Goal: Task Accomplishment & Management: Manage account settings

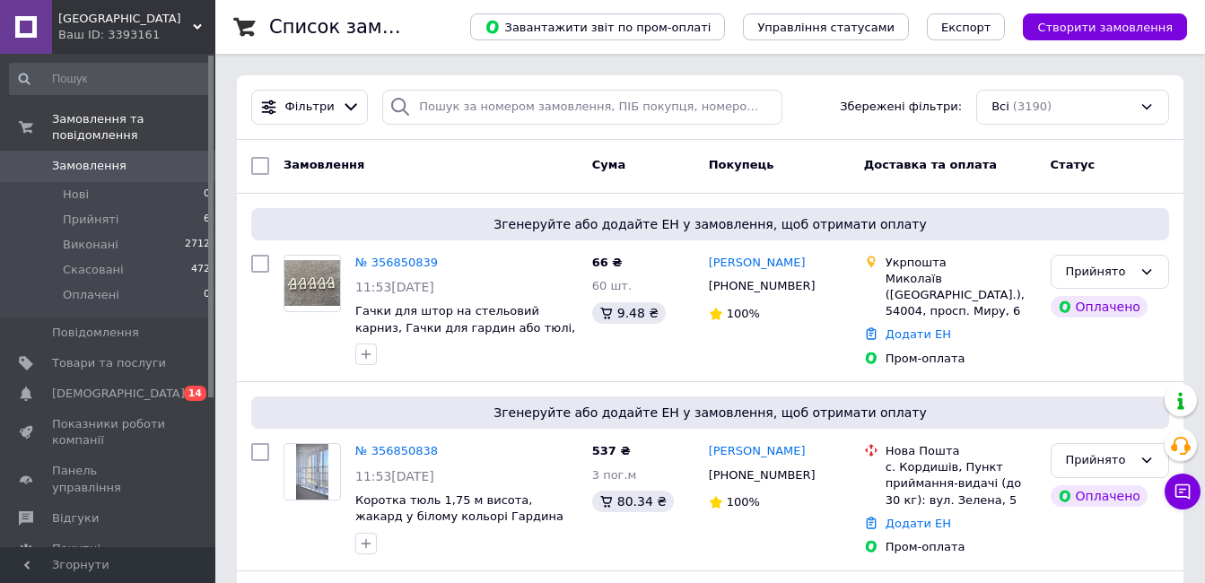
click at [397, 261] on link "№ 356850839" at bounding box center [396, 262] width 83 height 13
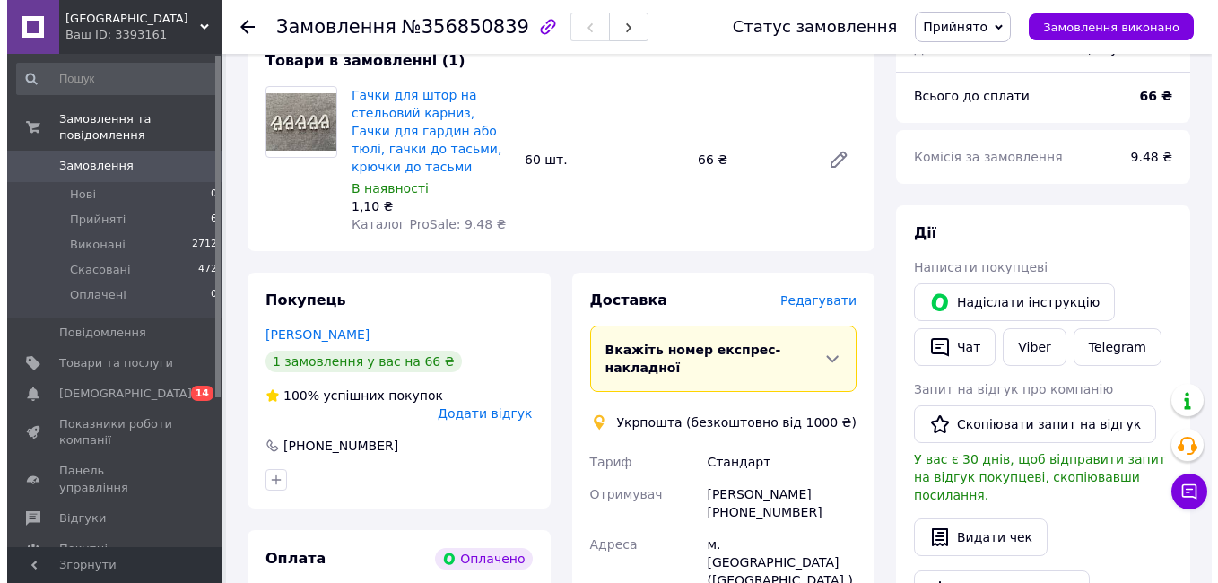
scroll to position [359, 0]
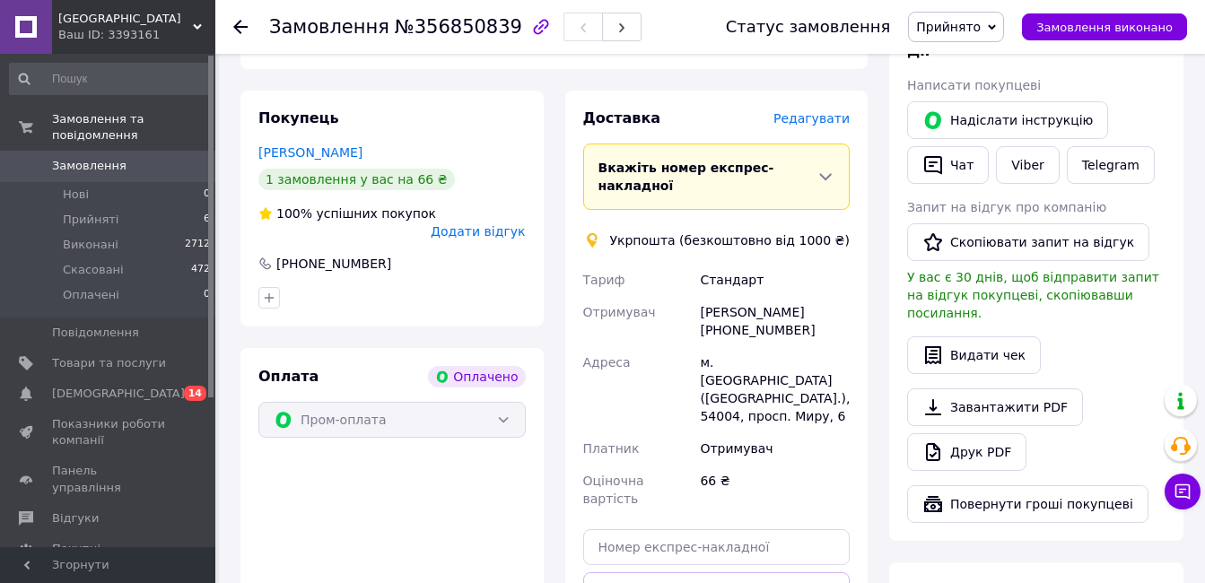
click at [812, 117] on span "Редагувати" at bounding box center [811, 118] width 76 height 14
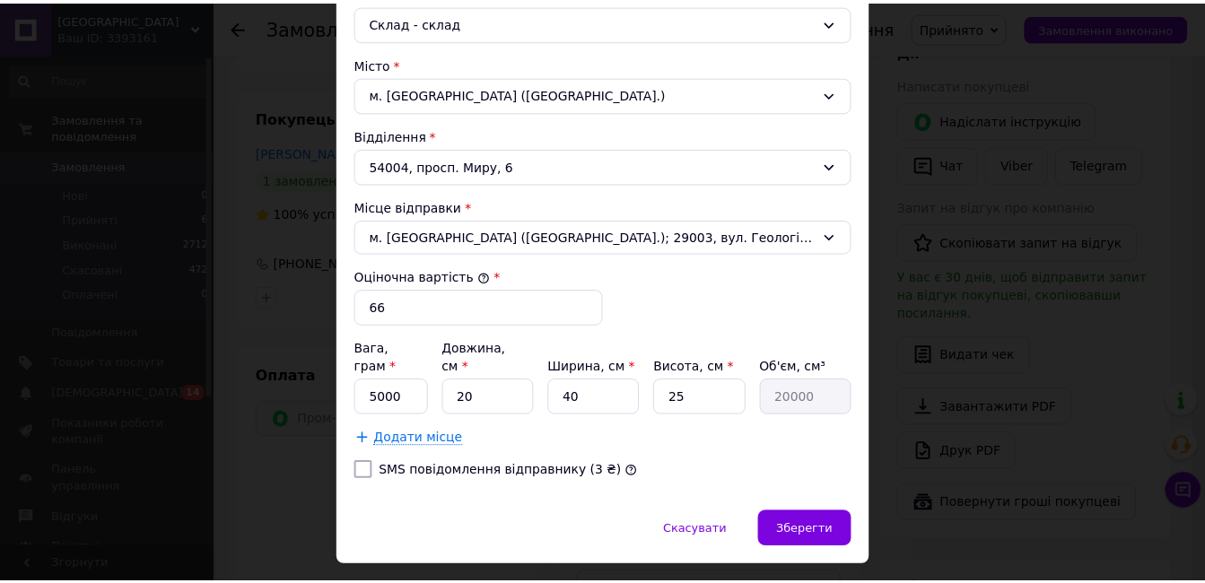
scroll to position [538, 0]
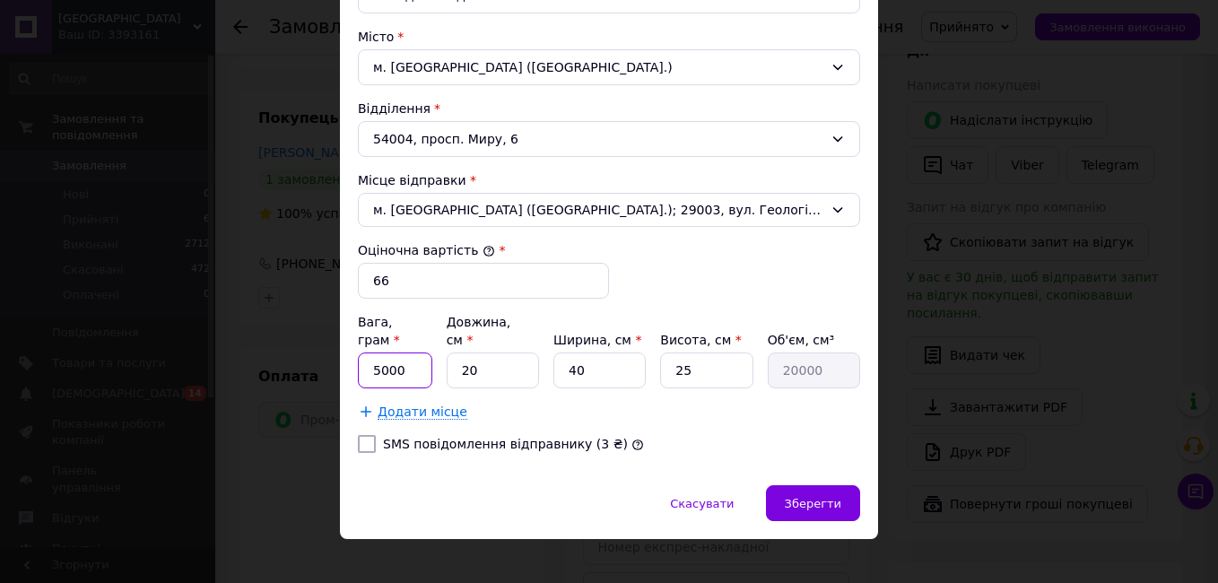
click at [380, 353] on input "5000" at bounding box center [395, 371] width 74 height 36
click at [390, 353] on input "5000" at bounding box center [395, 371] width 74 height 36
type input "100"
click at [467, 354] on input "20" at bounding box center [493, 371] width 92 height 36
click at [577, 353] on input "40" at bounding box center [600, 371] width 92 height 36
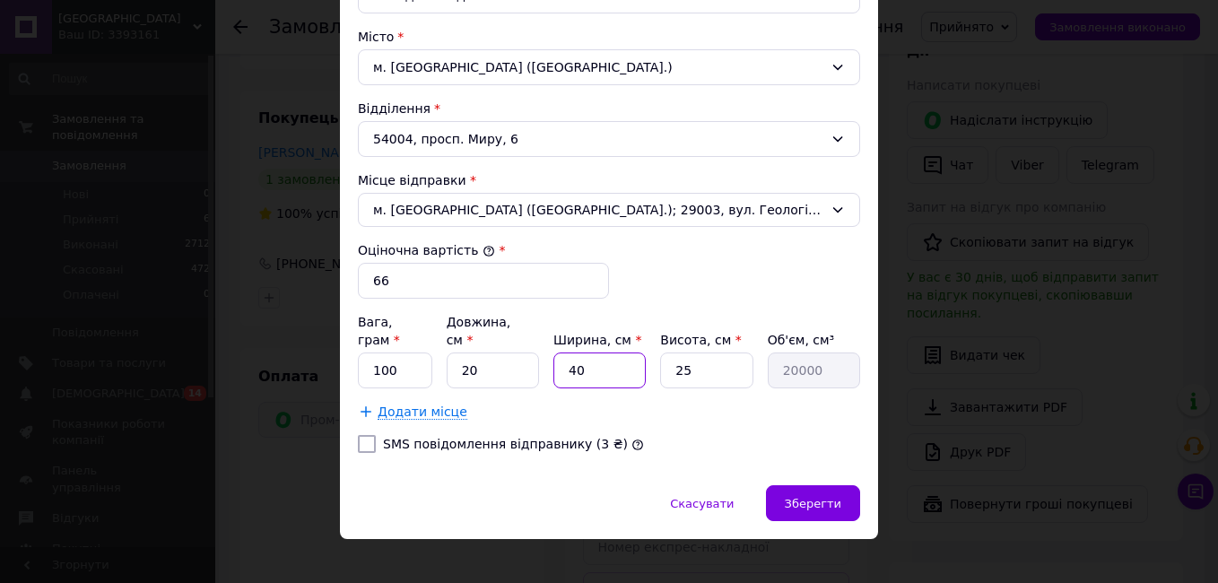
click at [572, 353] on input "40" at bounding box center [600, 371] width 92 height 36
type input "0"
type input "10"
type input "5000"
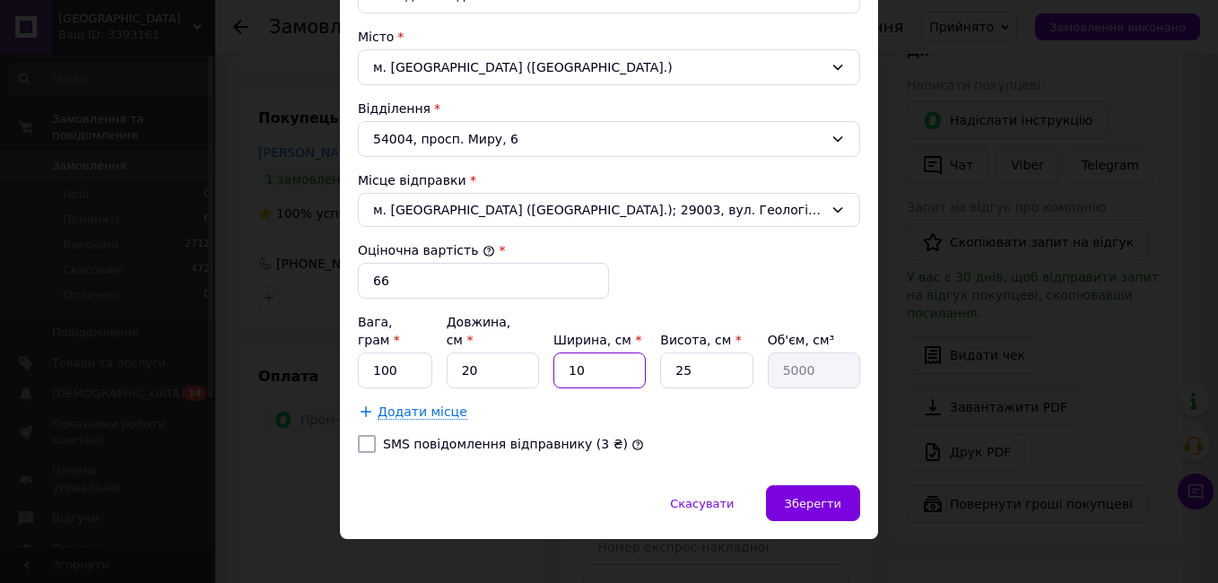
type input "10"
click at [683, 353] on input "25" at bounding box center [706, 371] width 92 height 36
type input "5"
type input "1000"
type input "5"
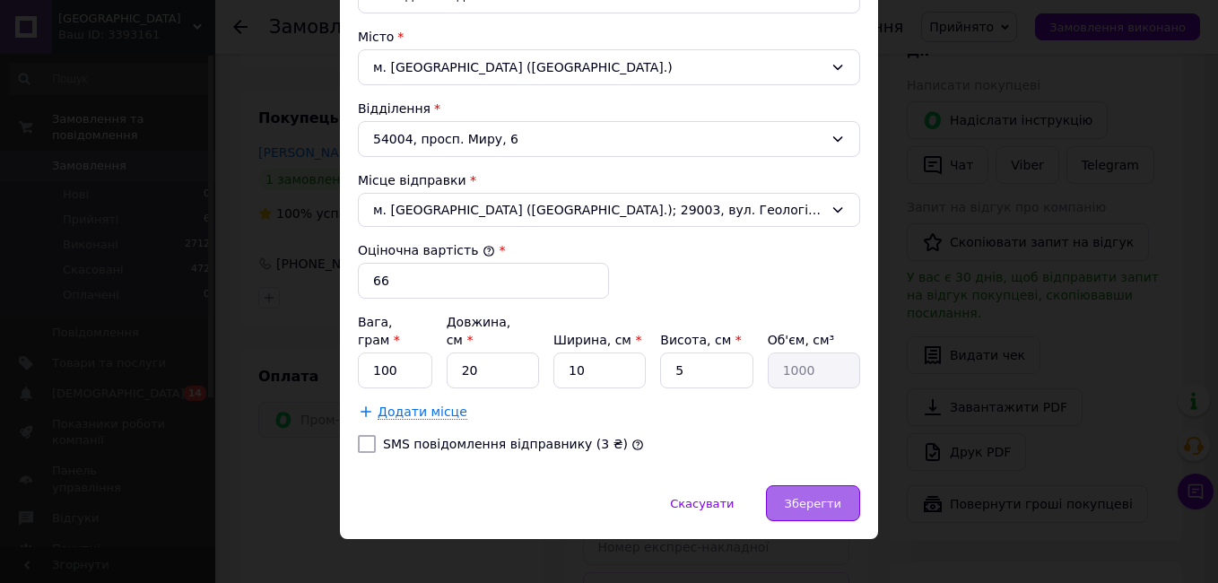
click at [828, 497] on span "Зберегти" at bounding box center [813, 503] width 57 height 13
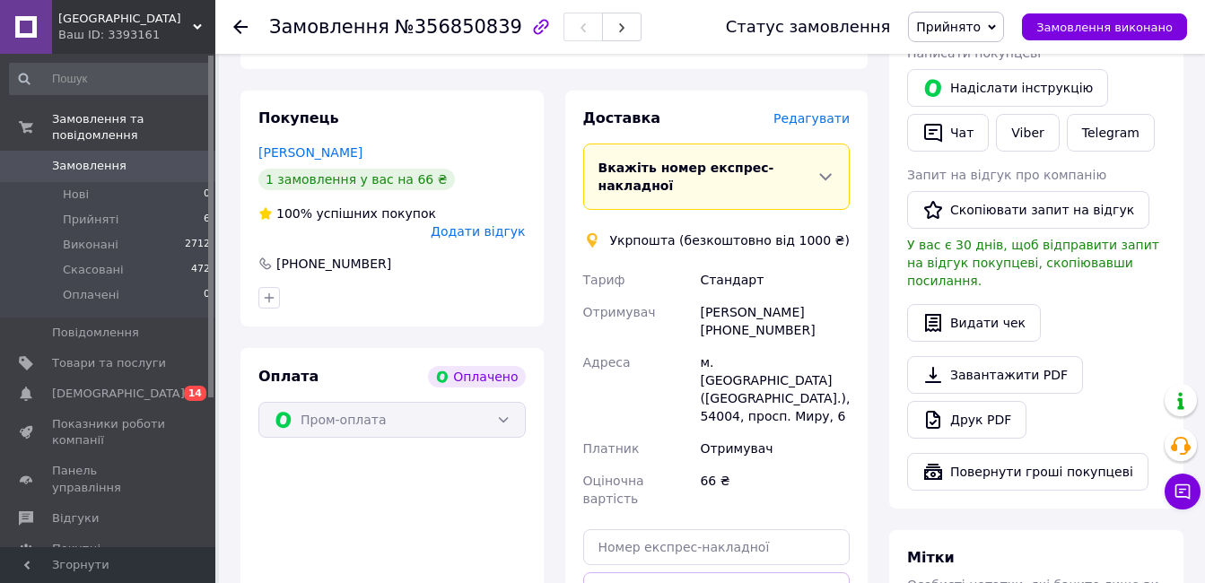
scroll to position [449, 0]
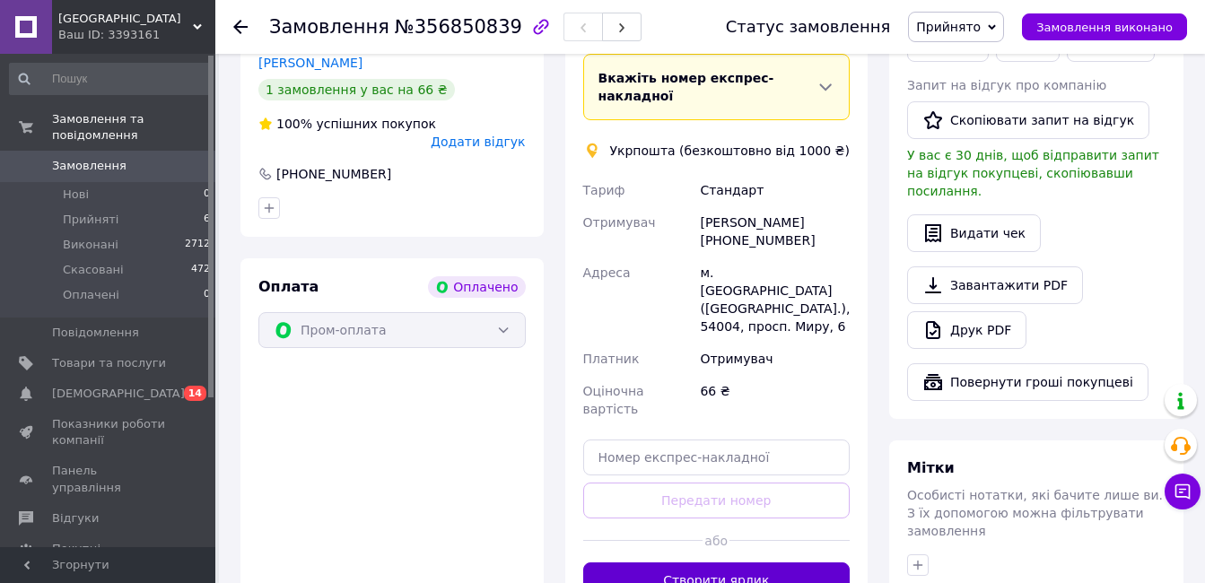
click at [746, 563] on button "Створити ярлик" at bounding box center [716, 581] width 267 height 36
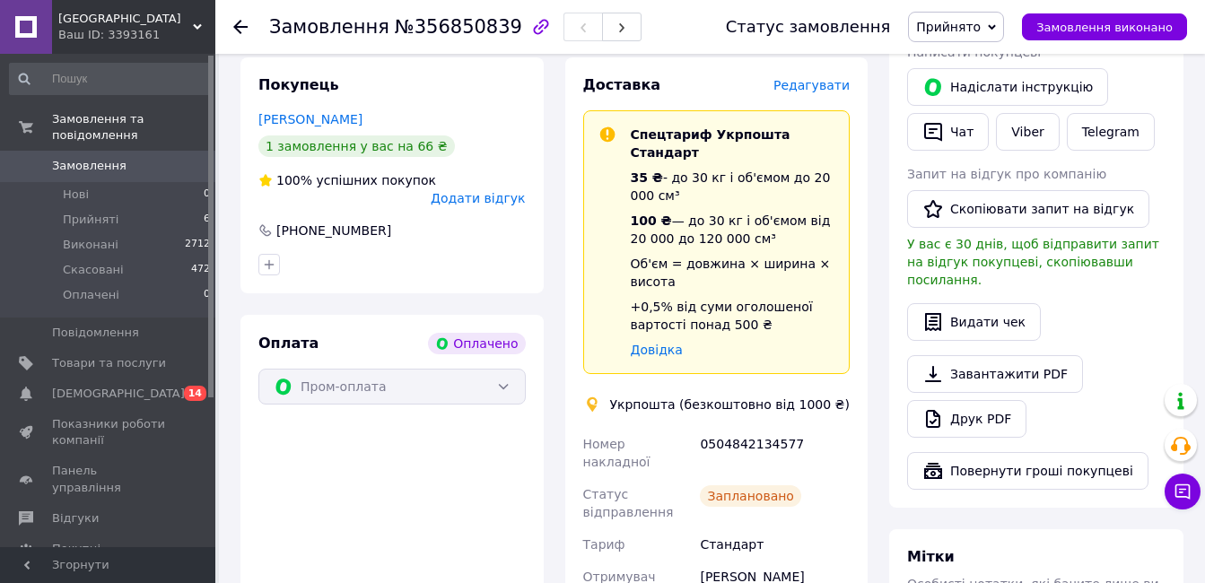
scroll to position [538, 0]
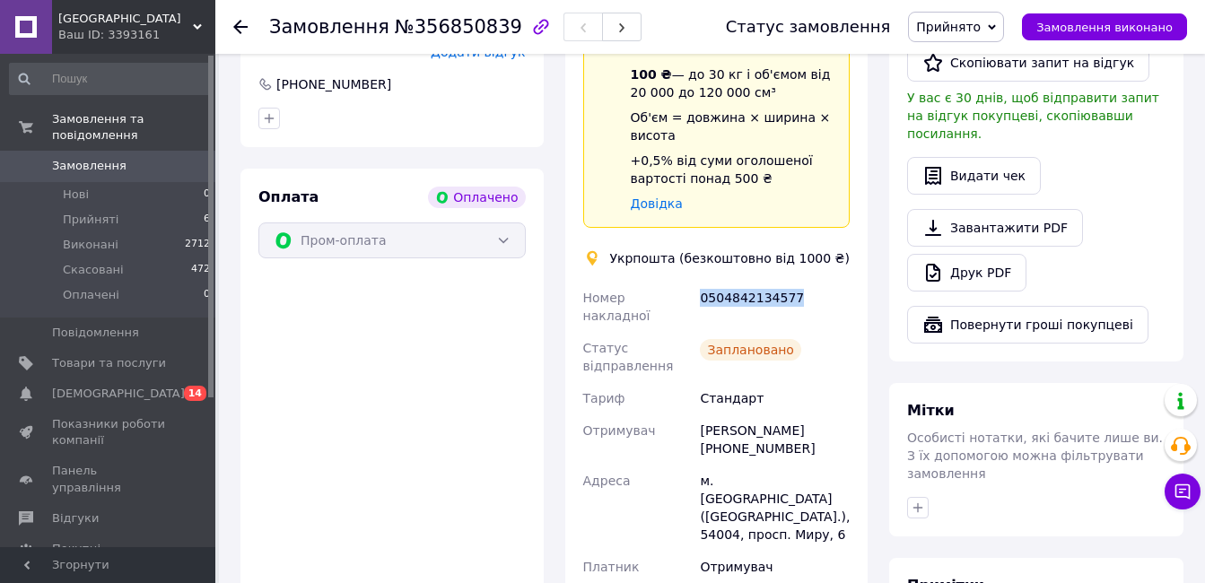
drag, startPoint x: 792, startPoint y: 278, endPoint x: 699, endPoint y: 283, distance: 93.4
click at [699, 283] on div "0504842134577" at bounding box center [774, 307] width 157 height 50
copy div "0504842134577"
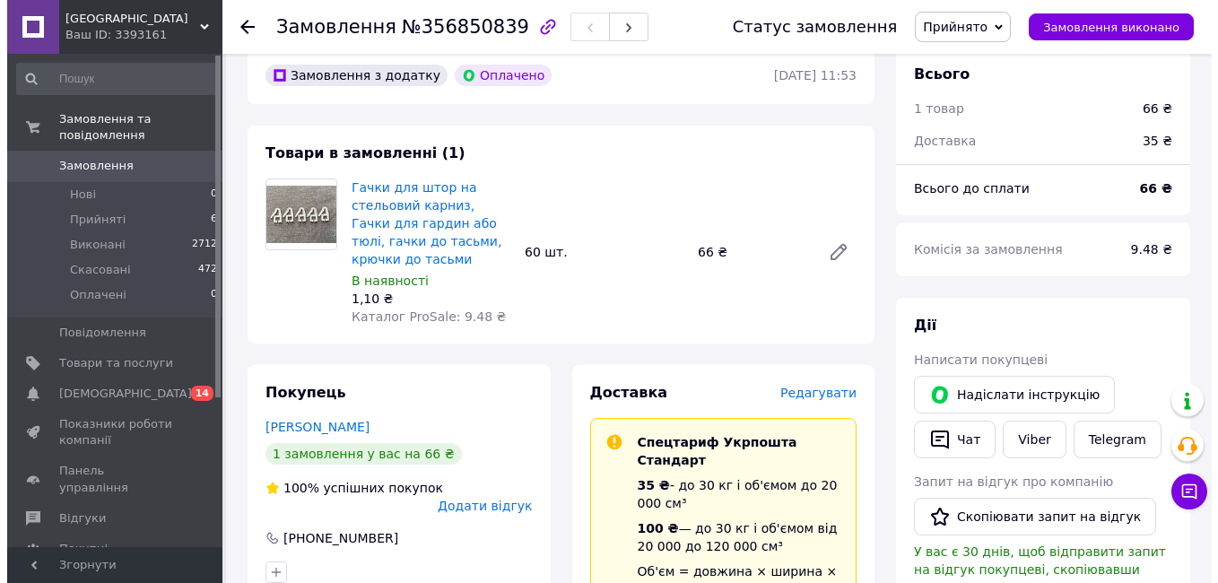
scroll to position [0, 0]
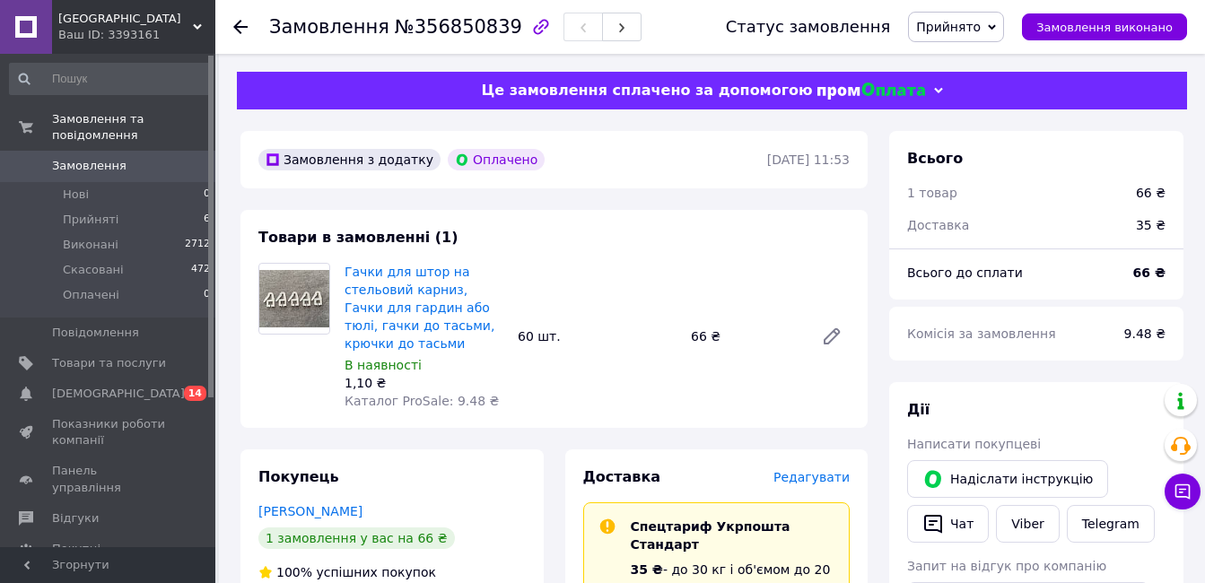
click at [127, 158] on span "Замовлення" at bounding box center [109, 166] width 114 height 16
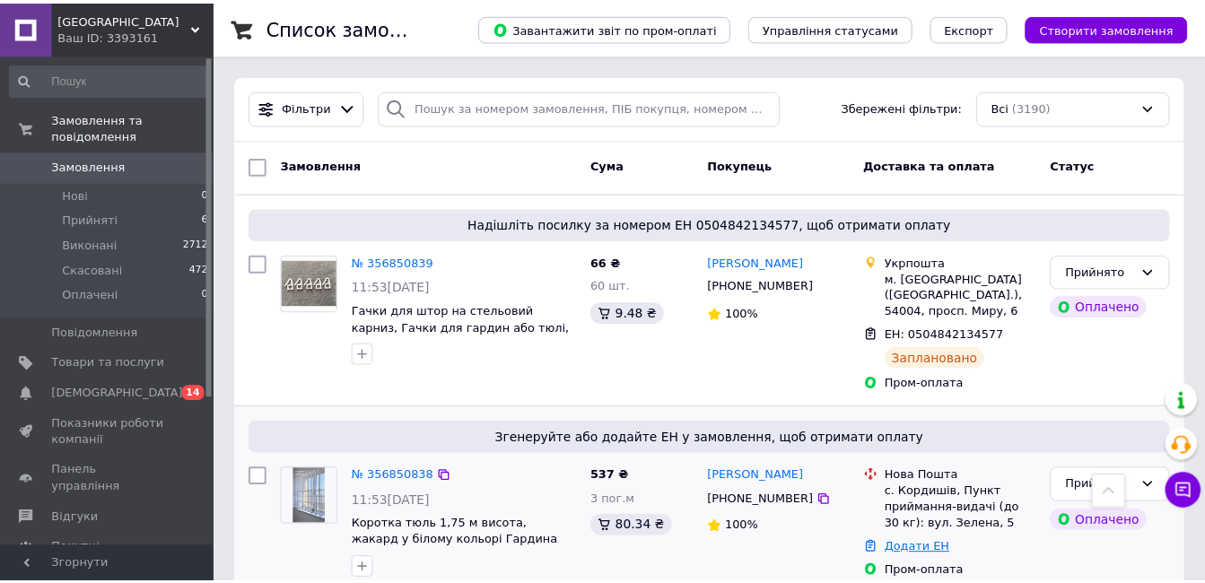
scroll to position [316, 0]
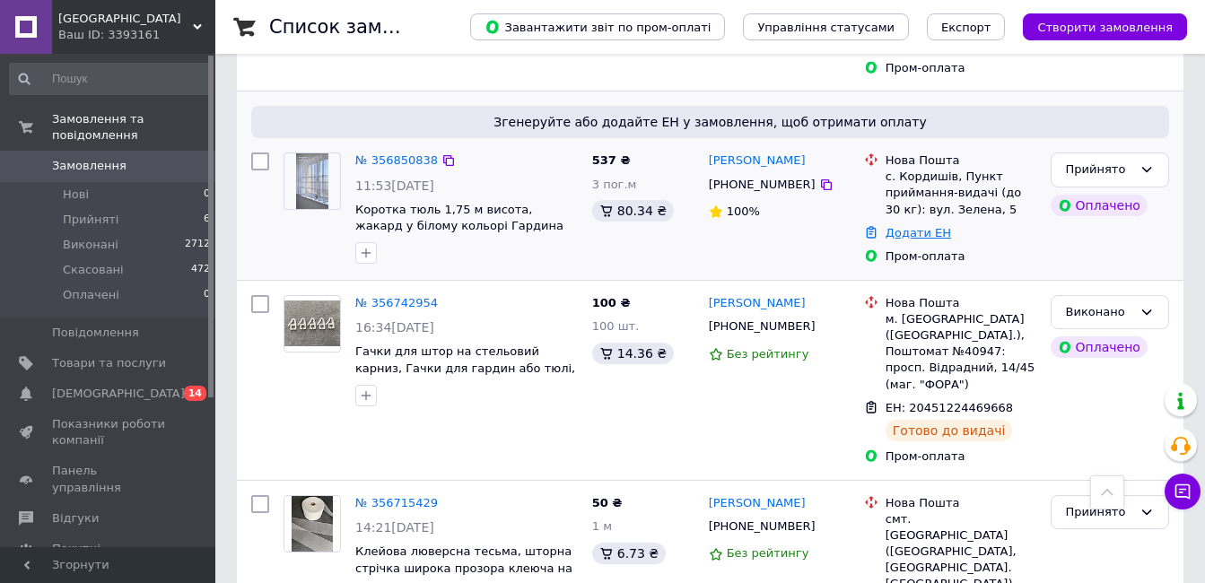
click at [915, 226] on link "Додати ЕН" at bounding box center [918, 232] width 65 height 13
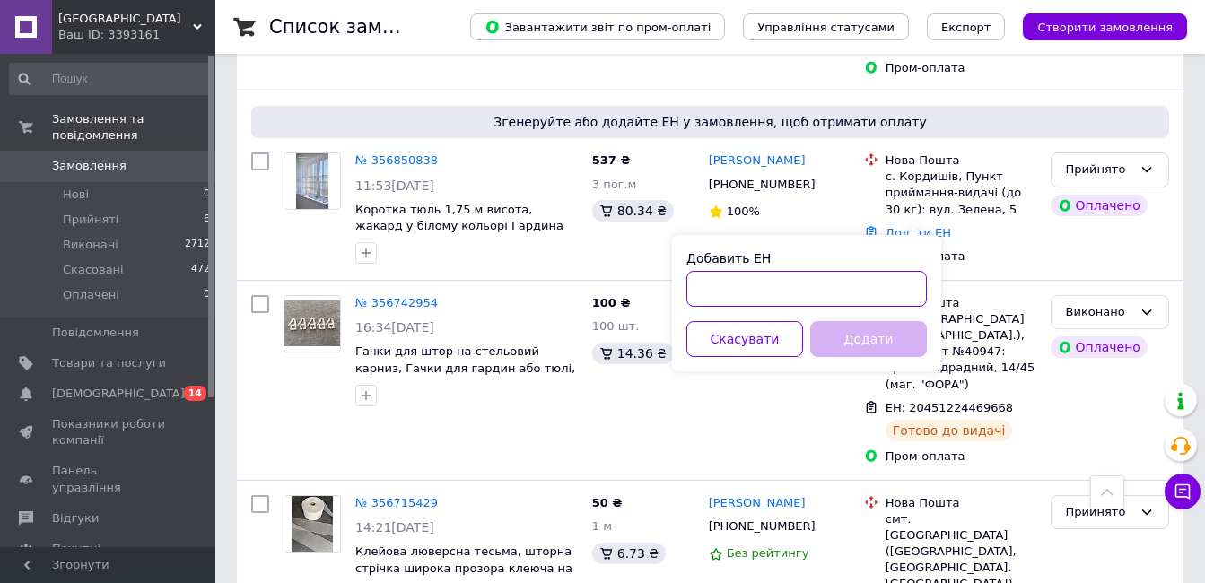
click at [801, 276] on input "Добавить ЕН" at bounding box center [806, 289] width 240 height 36
paste input "20451225234504"
type input "20451225234504"
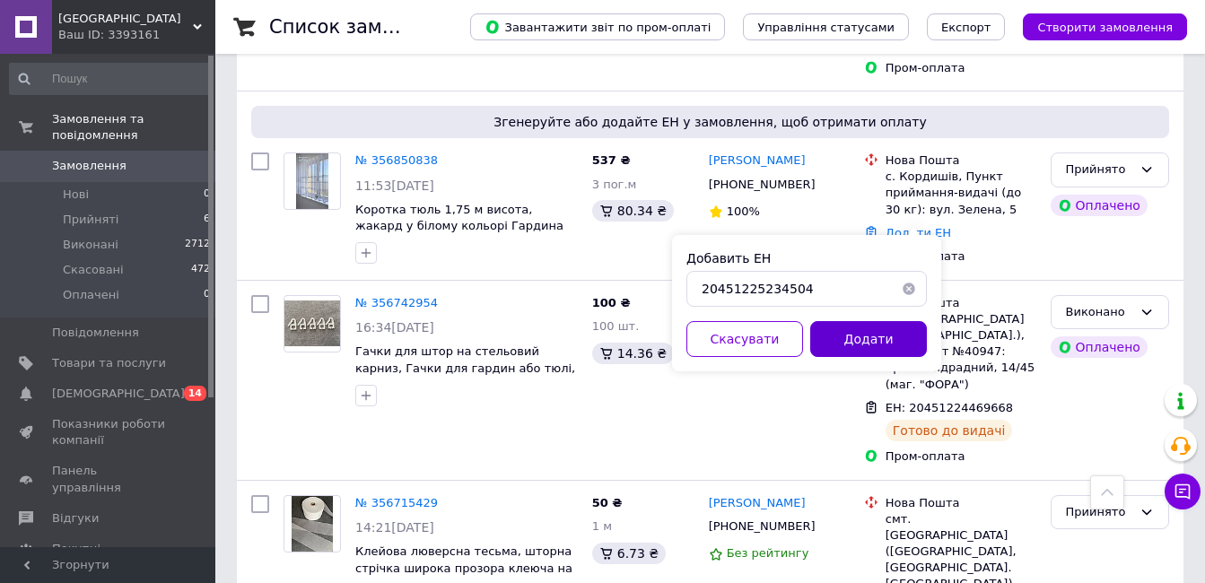
click at [868, 329] on button "Додати" at bounding box center [868, 339] width 117 height 36
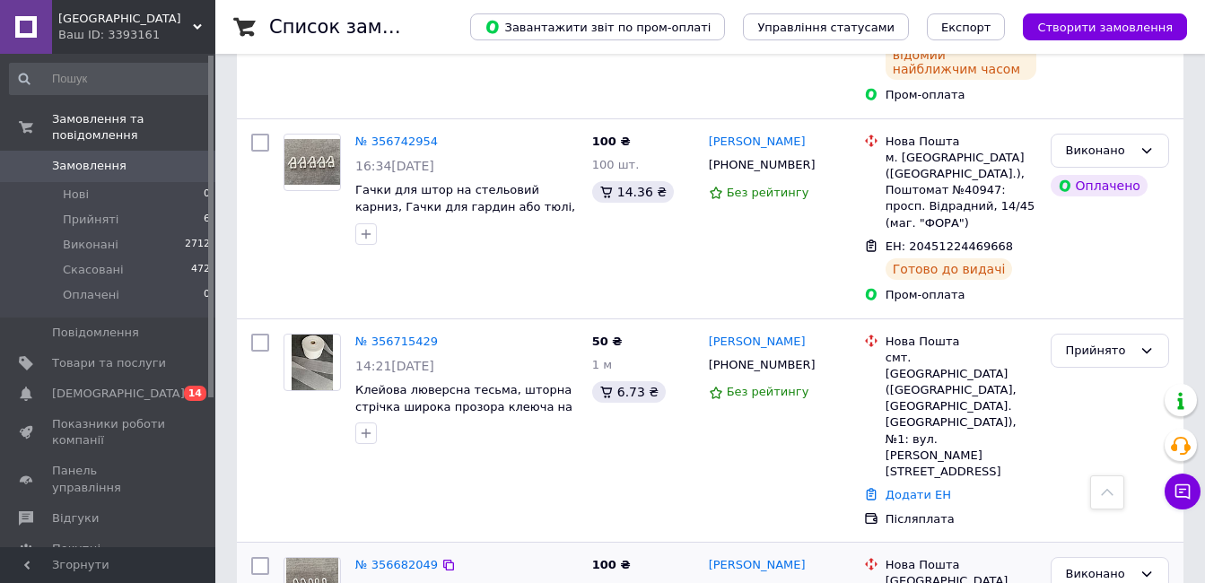
scroll to position [908, 0]
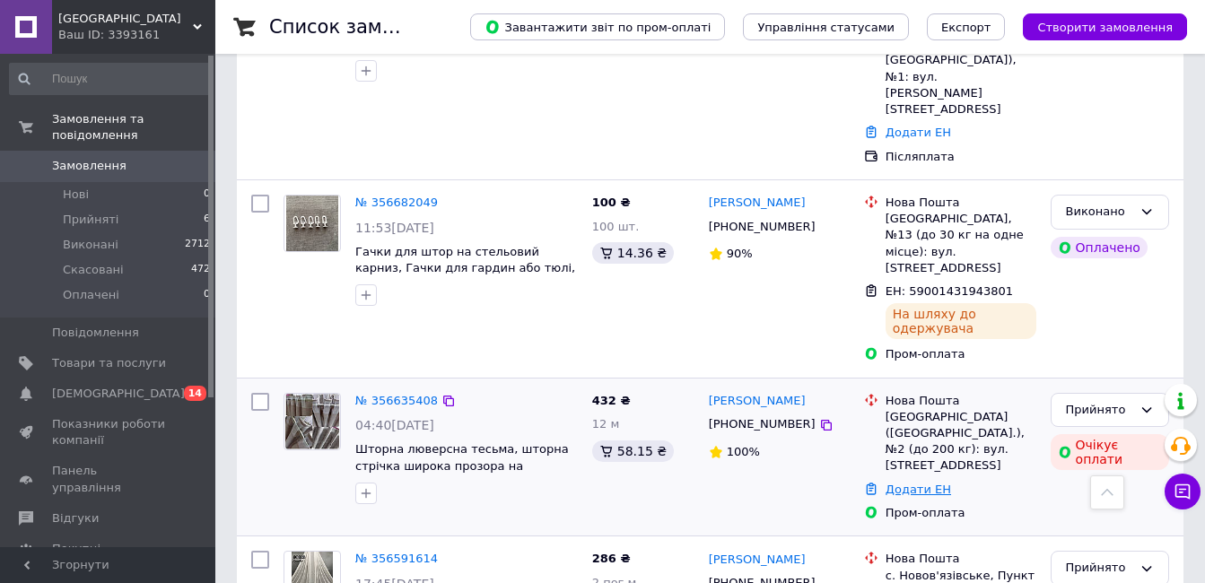
click at [922, 483] on link "Додати ЕН" at bounding box center [918, 489] width 65 height 13
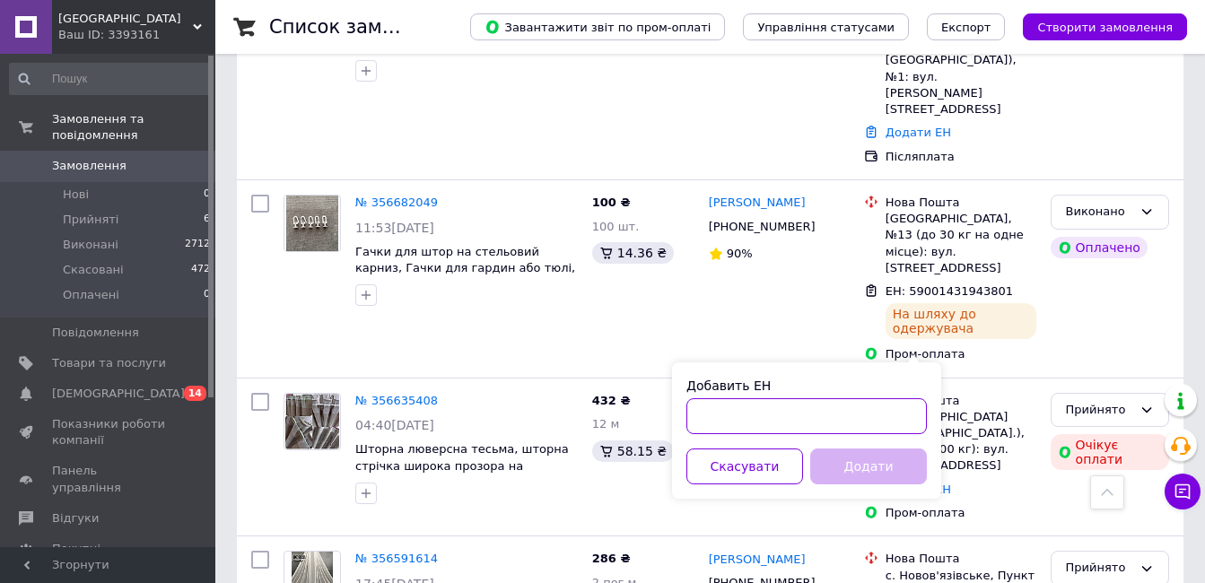
click at [764, 417] on input "Добавить ЕН" at bounding box center [806, 416] width 240 height 36
paste input "20451225236235"
type input "20451225236235"
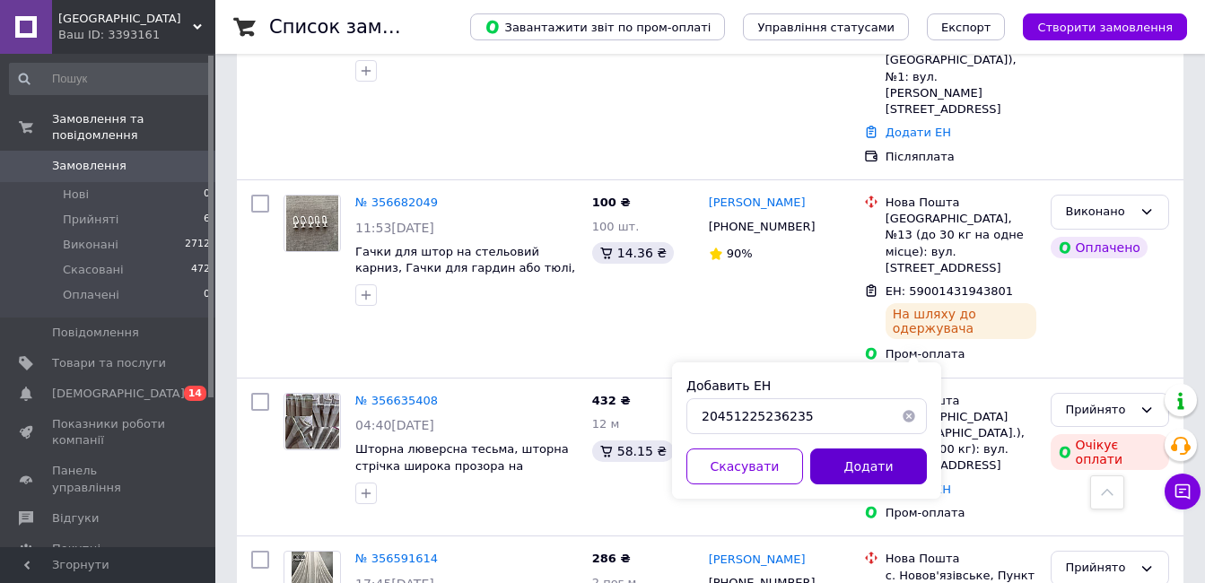
click at [852, 459] on button "Додати" at bounding box center [868, 467] width 117 height 36
